Goal: Navigation & Orientation: Go to known website

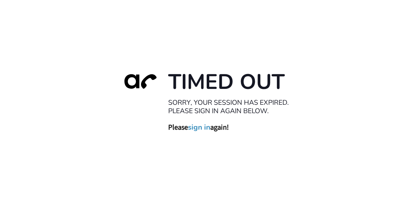
click at [198, 128] on link "sign in" at bounding box center [199, 127] width 22 height 9
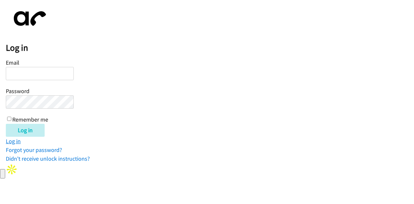
click at [10, 140] on link "Log in" at bounding box center [13, 140] width 15 height 7
